Goal: Information Seeking & Learning: Learn about a topic

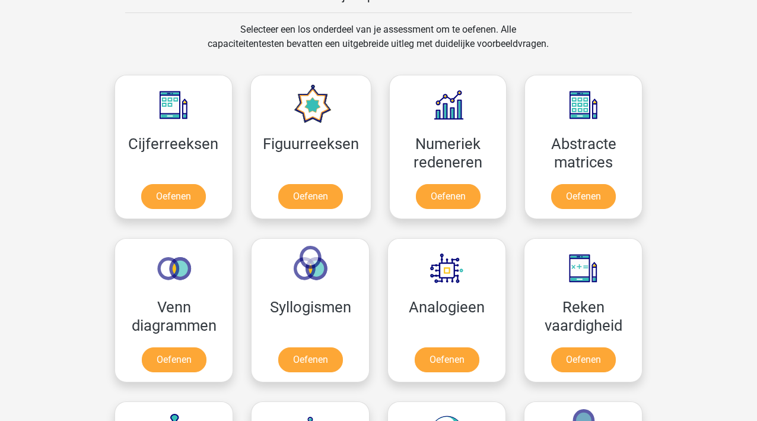
scroll to position [480, 0]
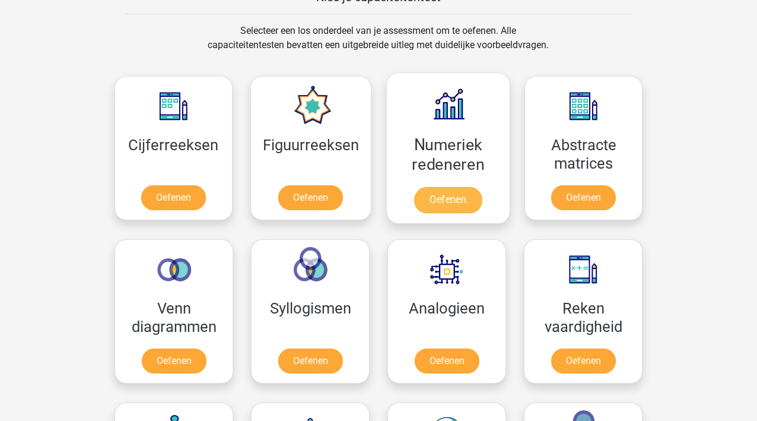
click at [451, 197] on link "Oefenen" at bounding box center [448, 200] width 68 height 26
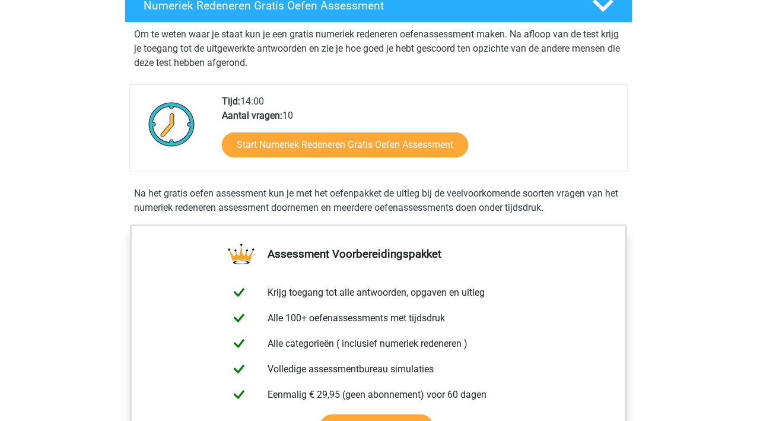
scroll to position [249, 0]
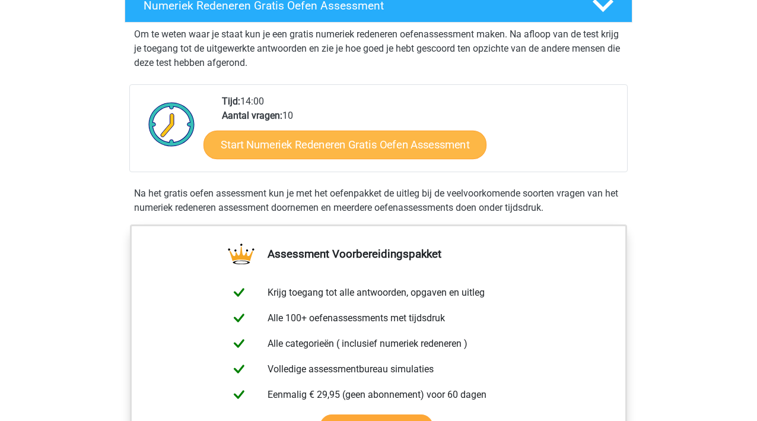
click at [345, 141] on link "Start Numeriek Redeneren Gratis Oefen Assessment" at bounding box center [344, 144] width 283 height 28
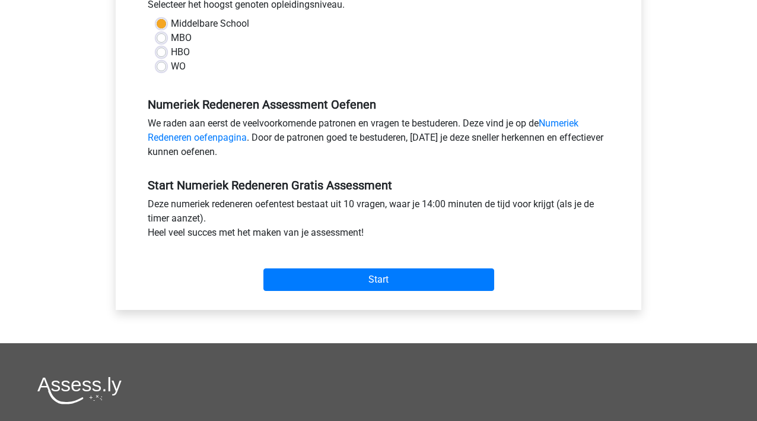
scroll to position [300, 0]
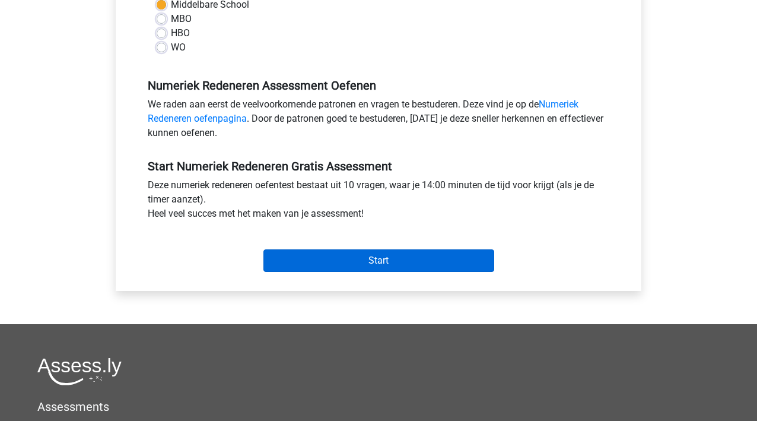
click at [379, 263] on input "Start" at bounding box center [378, 260] width 231 height 23
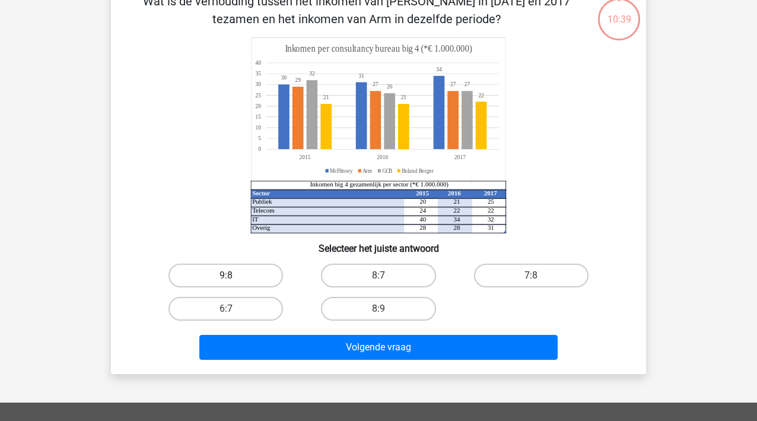
scroll to position [71, 0]
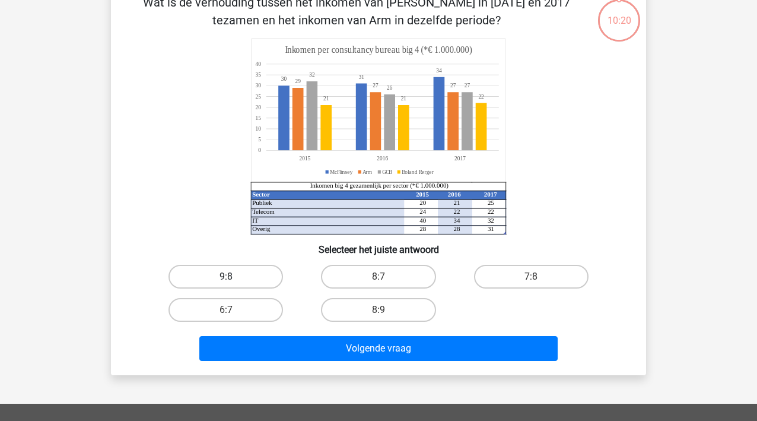
click at [228, 275] on label "9:8" at bounding box center [225, 277] width 114 height 24
click at [228, 276] on input "9:8" at bounding box center [230, 280] width 8 height 8
radio input "true"
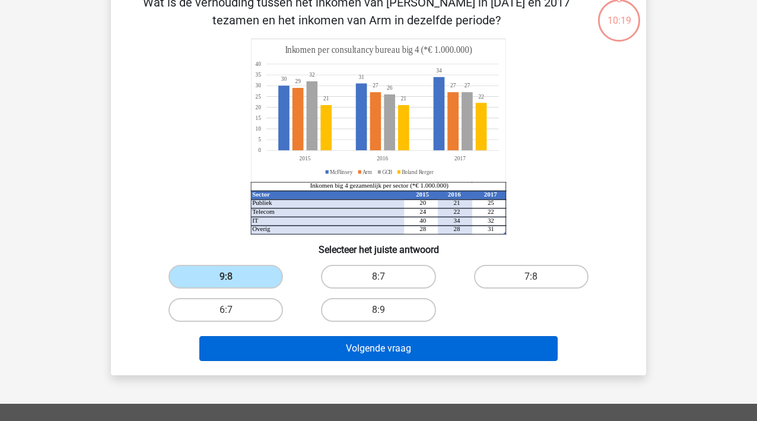
click at [398, 348] on button "Volgende vraag" at bounding box center [378, 348] width 359 height 25
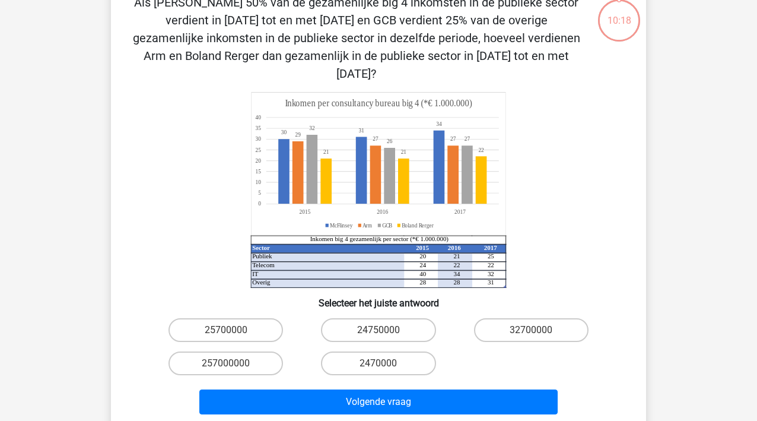
scroll to position [55, 0]
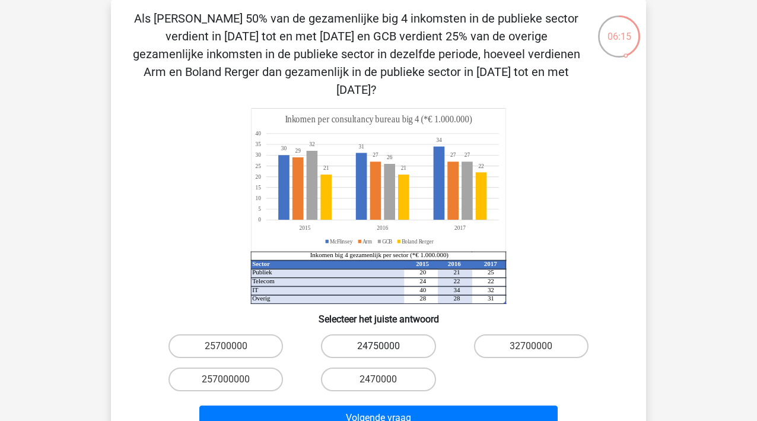
click at [374, 334] on label "24750000" at bounding box center [378, 346] width 114 height 24
click at [378, 346] on input "24750000" at bounding box center [382, 350] width 8 height 8
radio input "true"
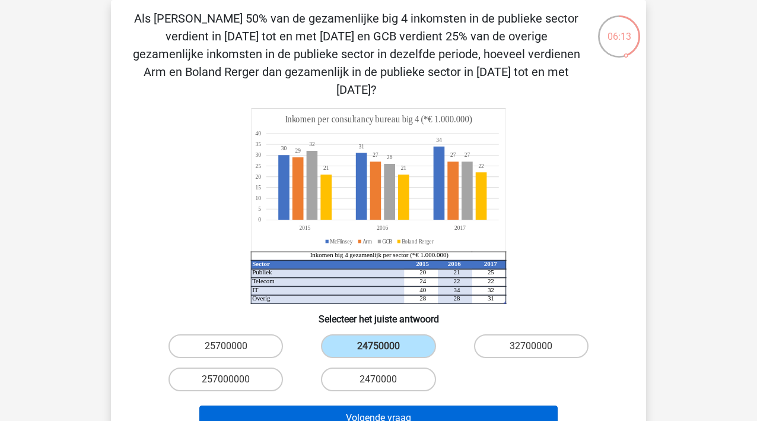
click at [367, 405] on button "Volgende vraag" at bounding box center [378, 417] width 359 height 25
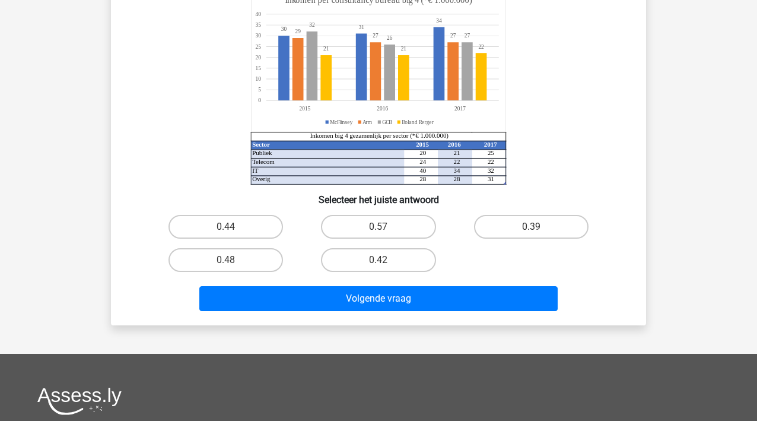
scroll to position [138, 0]
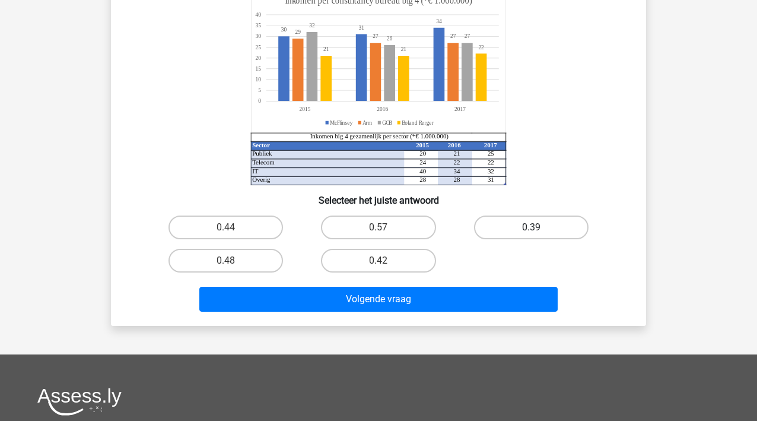
click at [496, 230] on label "0.39" at bounding box center [531, 227] width 114 height 24
click at [531, 230] on input "0.39" at bounding box center [535, 231] width 8 height 8
radio input "true"
click at [246, 257] on label "0.48" at bounding box center [225, 261] width 114 height 24
click at [234, 260] on input "0.48" at bounding box center [230, 264] width 8 height 8
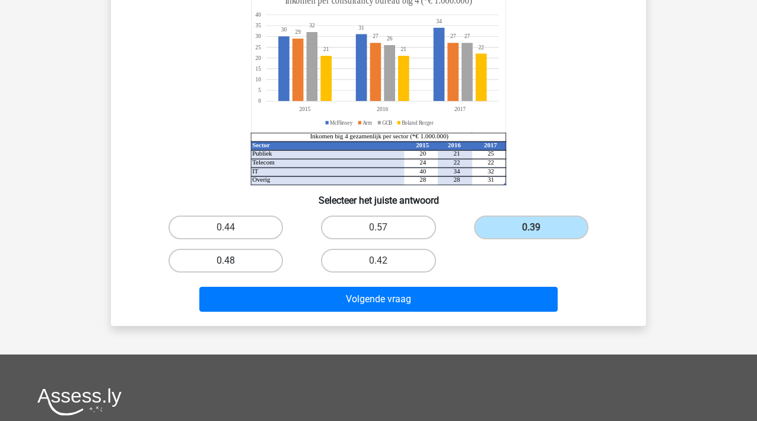
radio input "true"
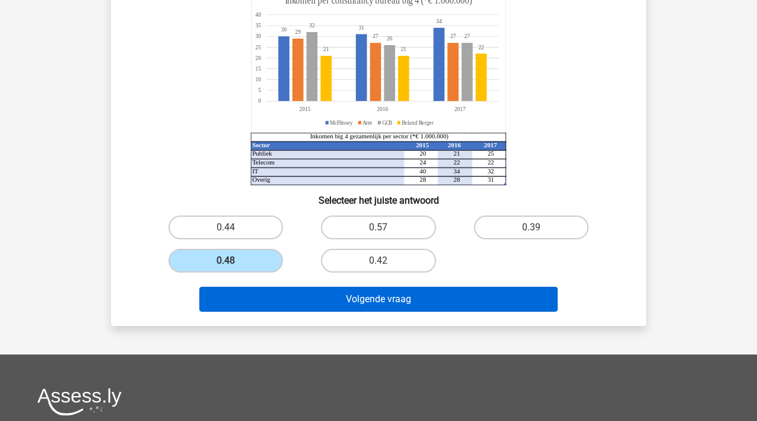
click at [376, 301] on button "Volgende vraag" at bounding box center [378, 298] width 359 height 25
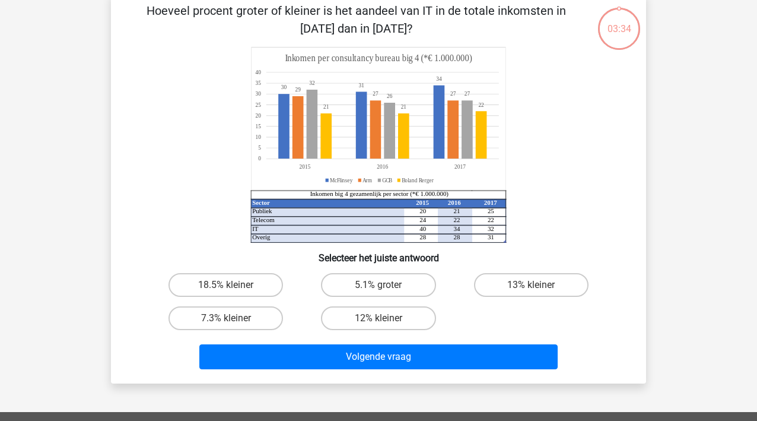
scroll to position [55, 0]
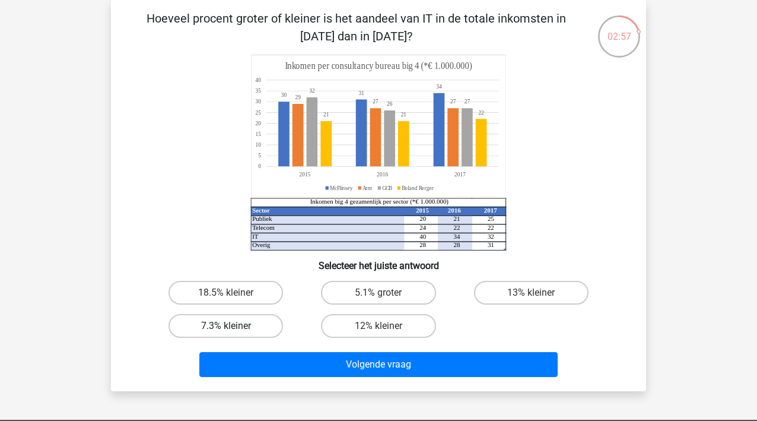
click at [255, 323] on label "7.3% kleiner" at bounding box center [225, 326] width 114 height 24
click at [234, 326] on input "7.3% kleiner" at bounding box center [230, 330] width 8 height 8
radio input "true"
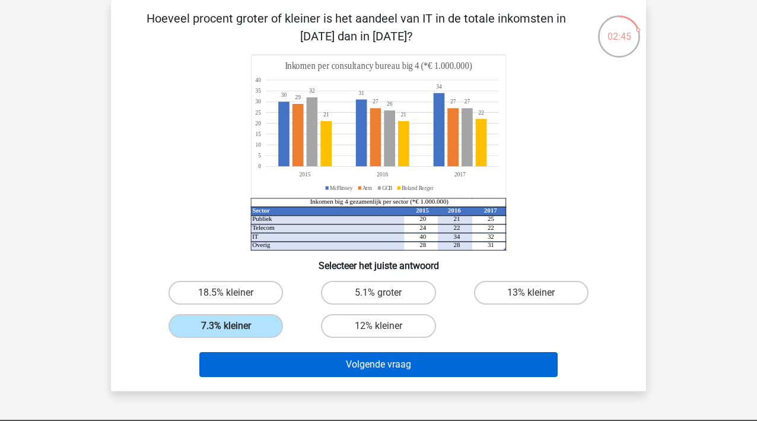
click at [356, 359] on button "Volgende vraag" at bounding box center [378, 364] width 359 height 25
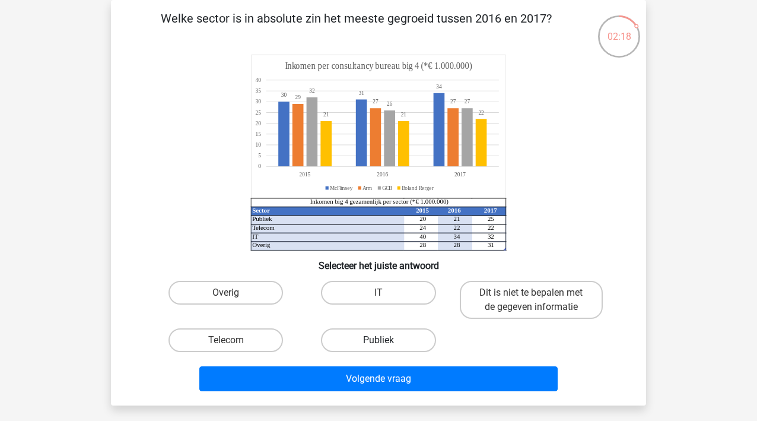
click at [396, 340] on label "Publiek" at bounding box center [378, 340] width 114 height 24
click at [386, 340] on input "Publiek" at bounding box center [382, 344] width 8 height 8
radio input "true"
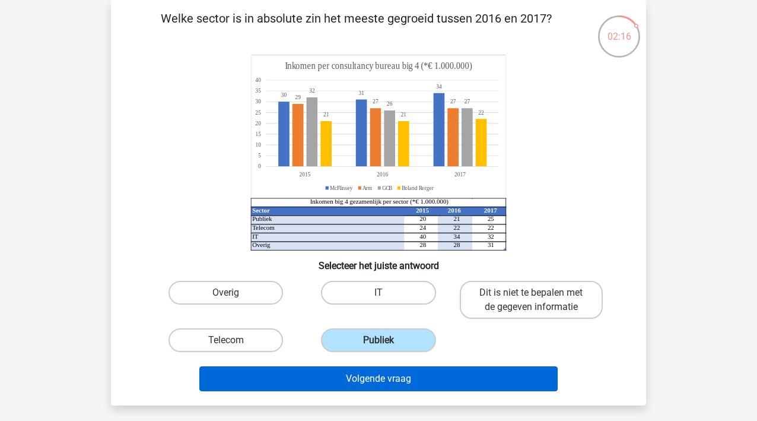
click at [391, 377] on button "Volgende vraag" at bounding box center [378, 378] width 359 height 25
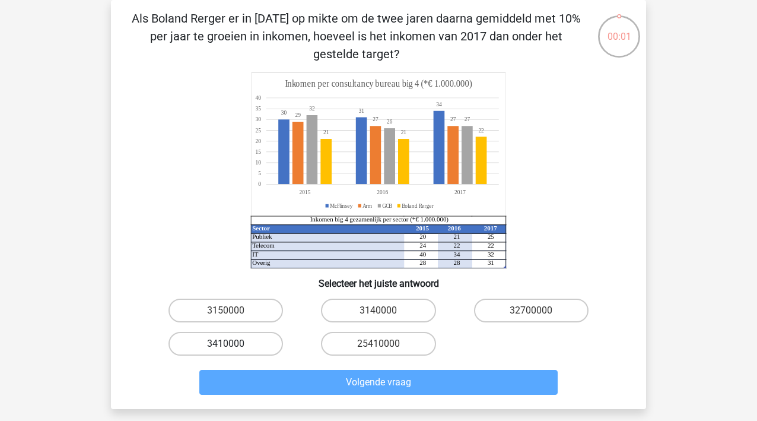
click at [212, 346] on label "3410000" at bounding box center [225, 344] width 114 height 24
click at [226, 346] on input "3410000" at bounding box center [230, 347] width 8 height 8
radio input "true"
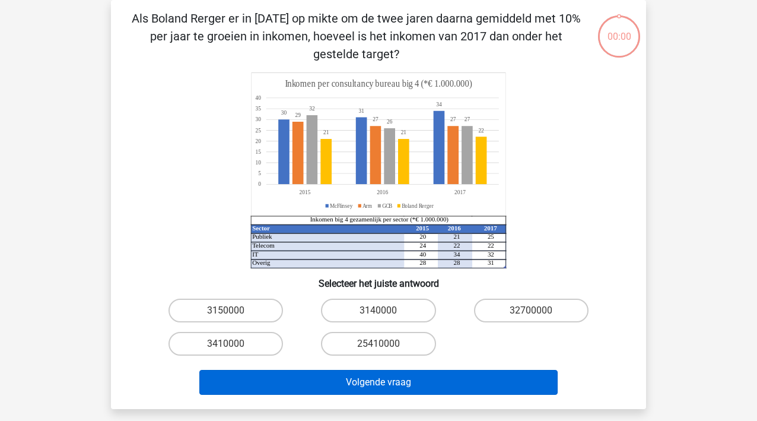
scroll to position [55, 0]
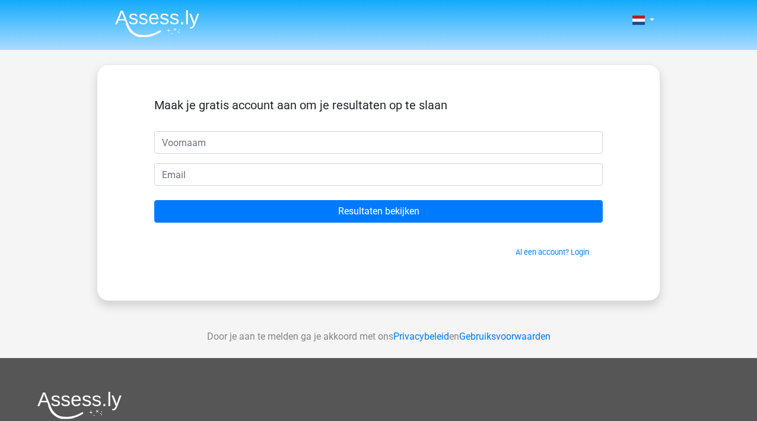
scroll to position [55, 0]
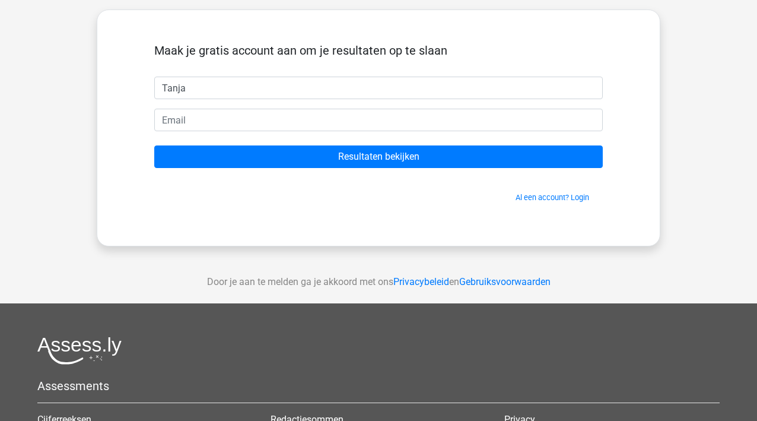
type input "Tanja"
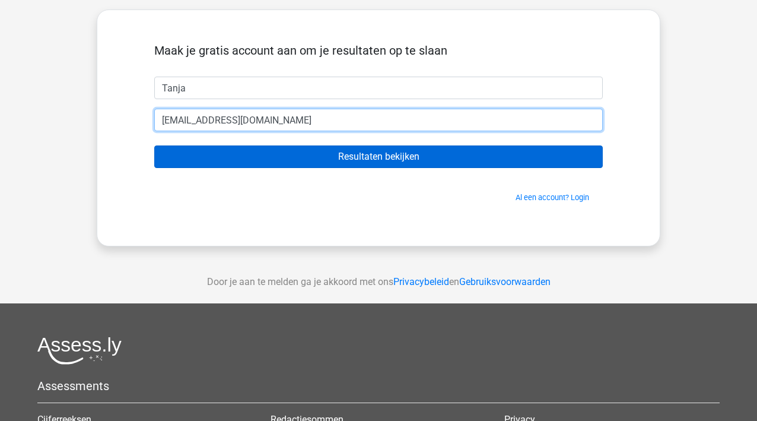
type input "[EMAIL_ADDRESS][DOMAIN_NAME]"
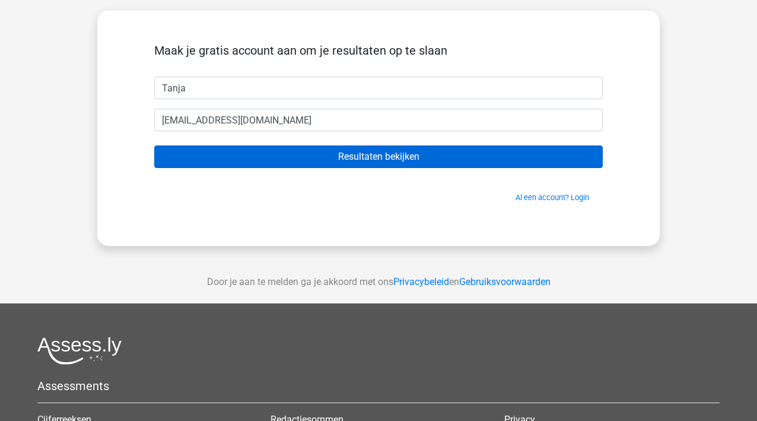
click at [340, 155] on input "Resultaten bekijken" at bounding box center [378, 156] width 448 height 23
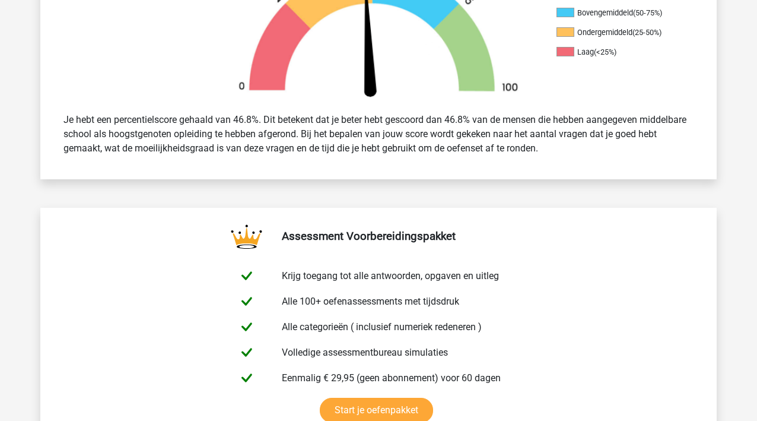
scroll to position [422, 0]
